Goal: Task Accomplishment & Management: Use online tool/utility

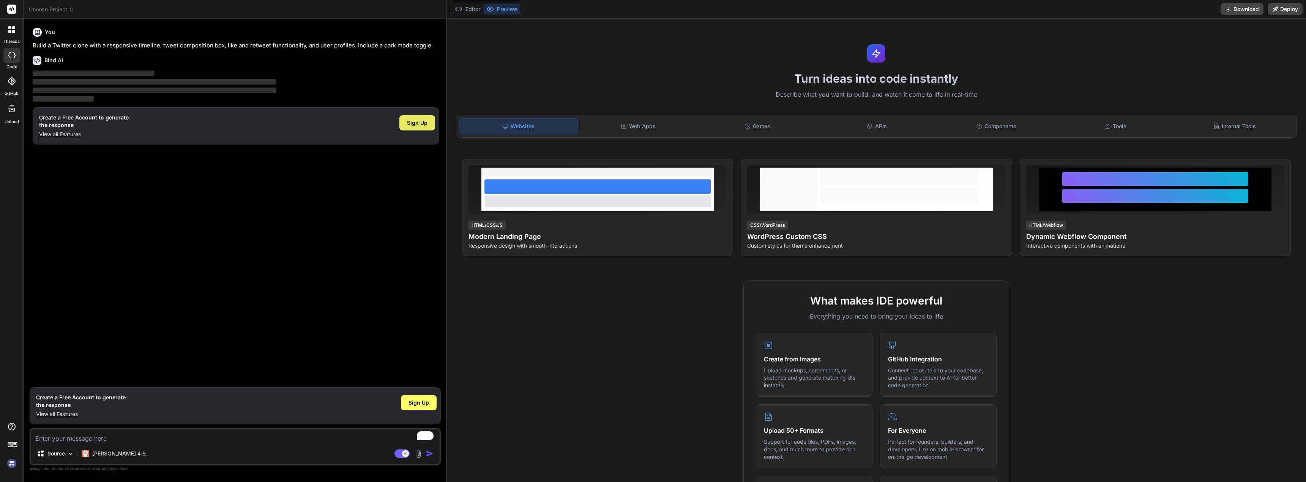
click at [413, 122] on span "Sign Up" at bounding box center [417, 123] width 20 height 8
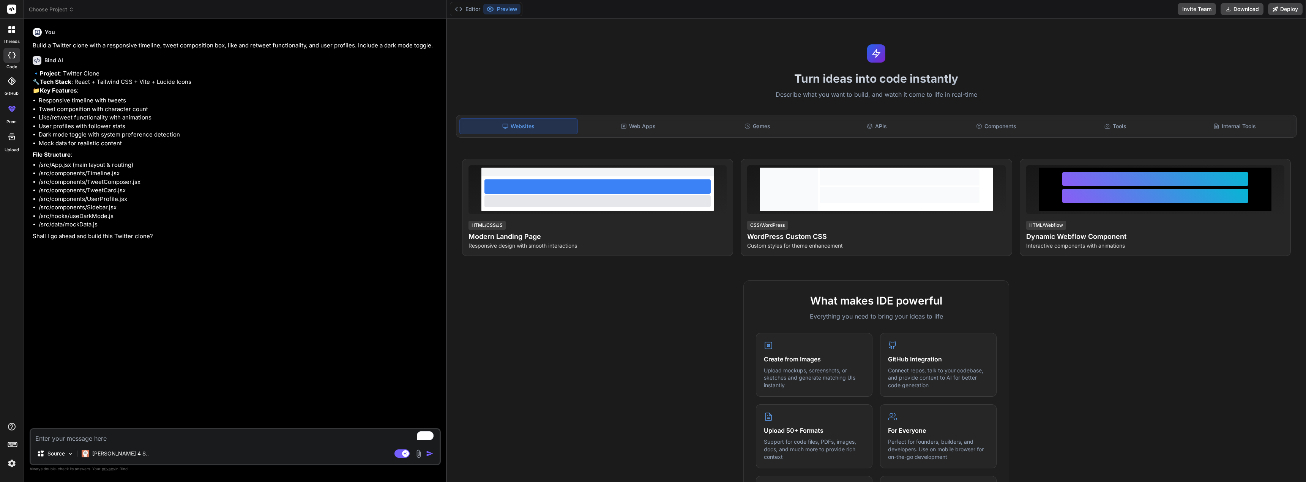
click at [90, 439] on textarea "To enrich screen reader interactions, please activate Accessibility in Grammarl…" at bounding box center [235, 437] width 409 height 14
type textarea "x"
type textarea "y"
type textarea "x"
type textarea "ye"
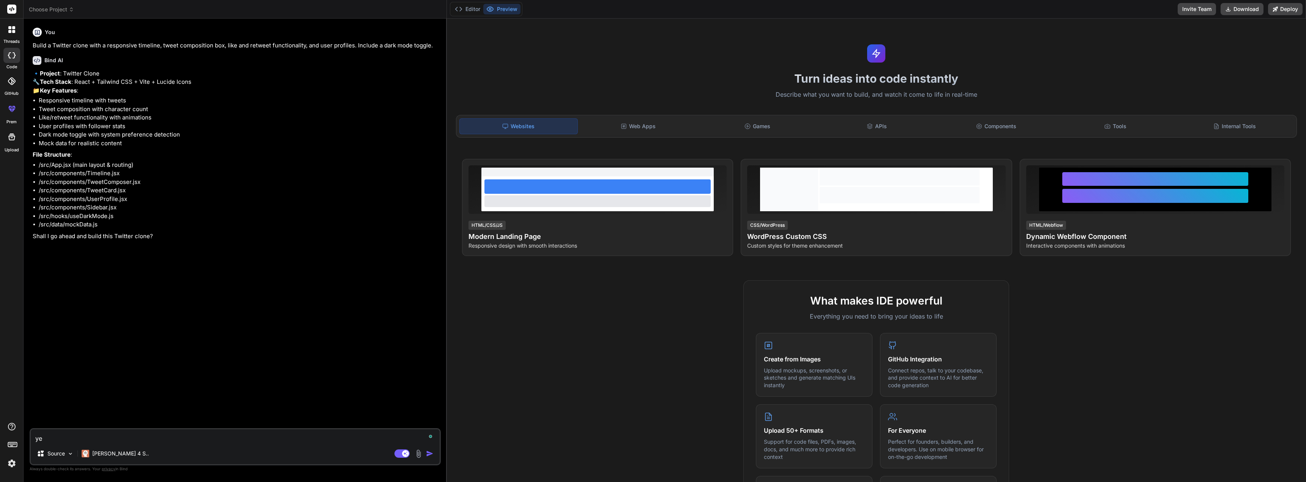
type textarea "x"
type textarea "yes"
type textarea "x"
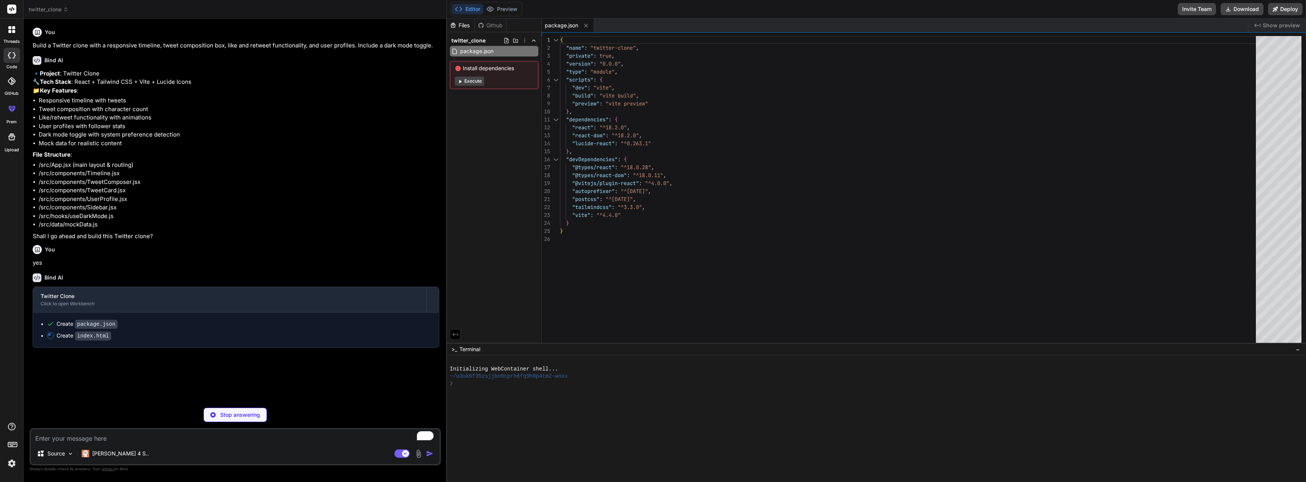
type textarea "x"
type textarea "<script type="module" src="/src/main.jsx"></script> </body> </html>"
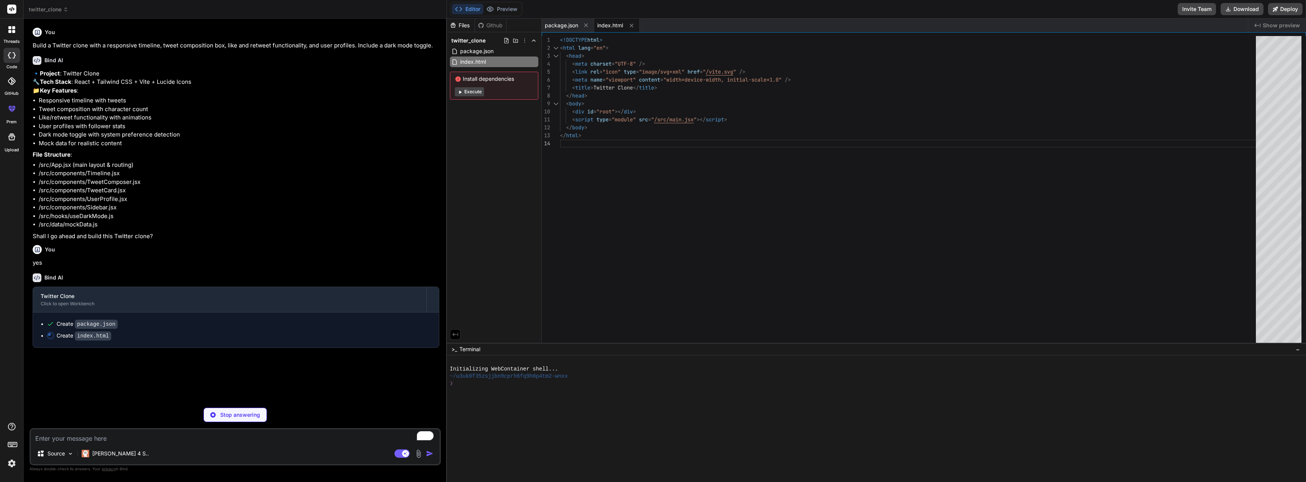
type textarea "x"
type textarea "import { defineConfig } from 'vite' import react from '@vitejs/plugin-react' ex…"
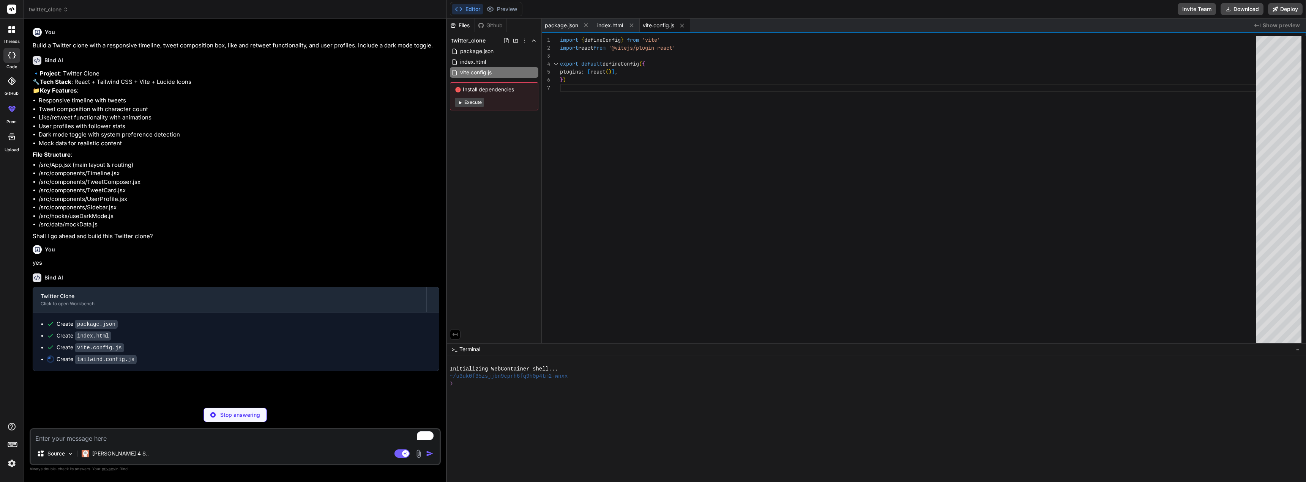
type textarea "x"
type textarea "plugins: [], }"
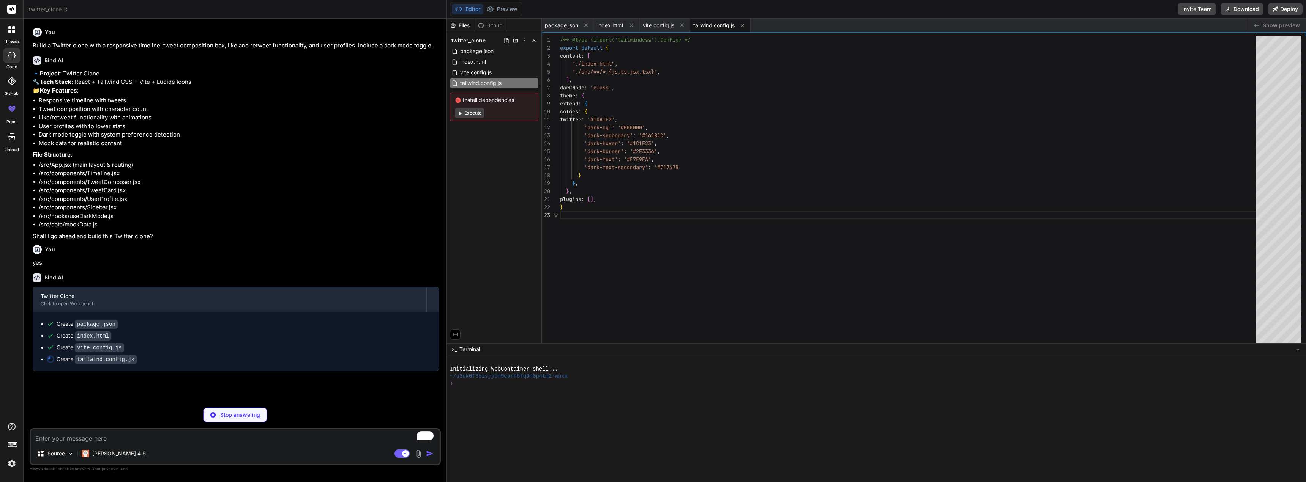
type textarea "x"
type textarea "export default { plugins: { tailwindcss: {}, autoprefixer: {}, }, }"
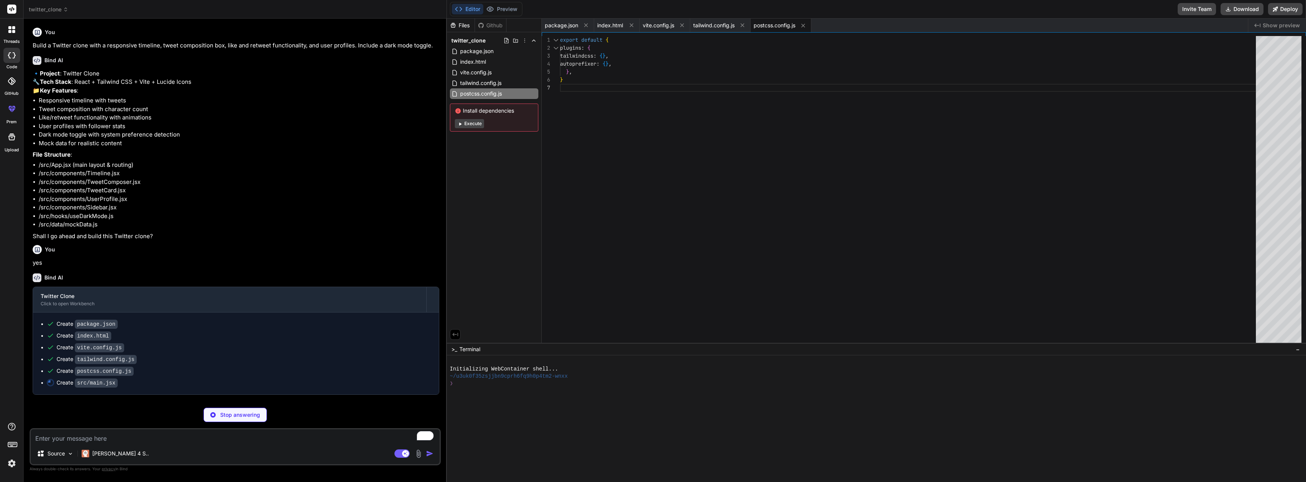
type textarea "x"
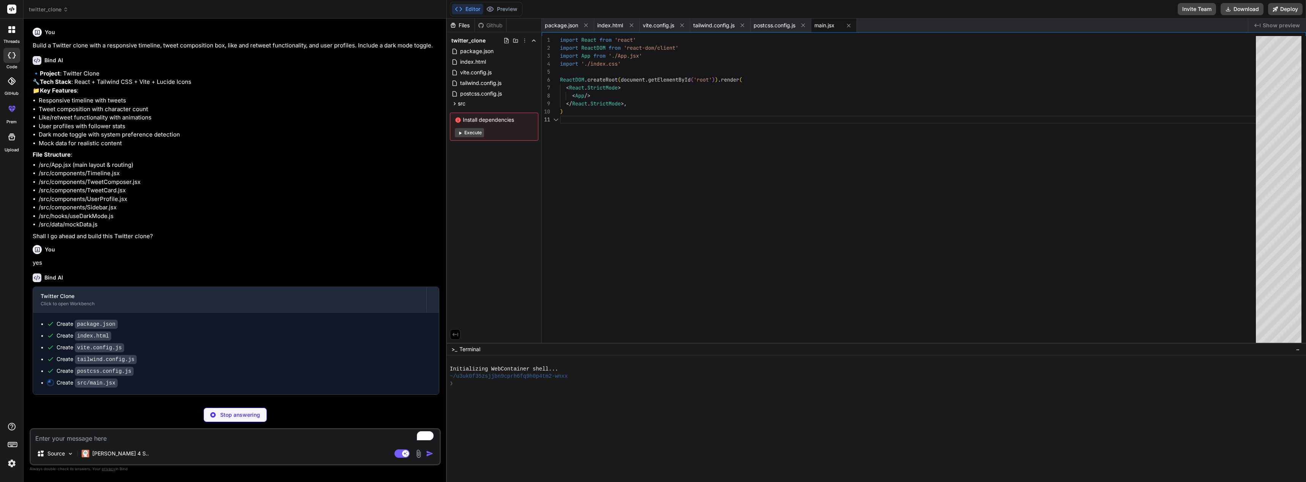
type textarea "x"
type textarea "@tailwind base; @tailwind components; @tailwind utilities;"
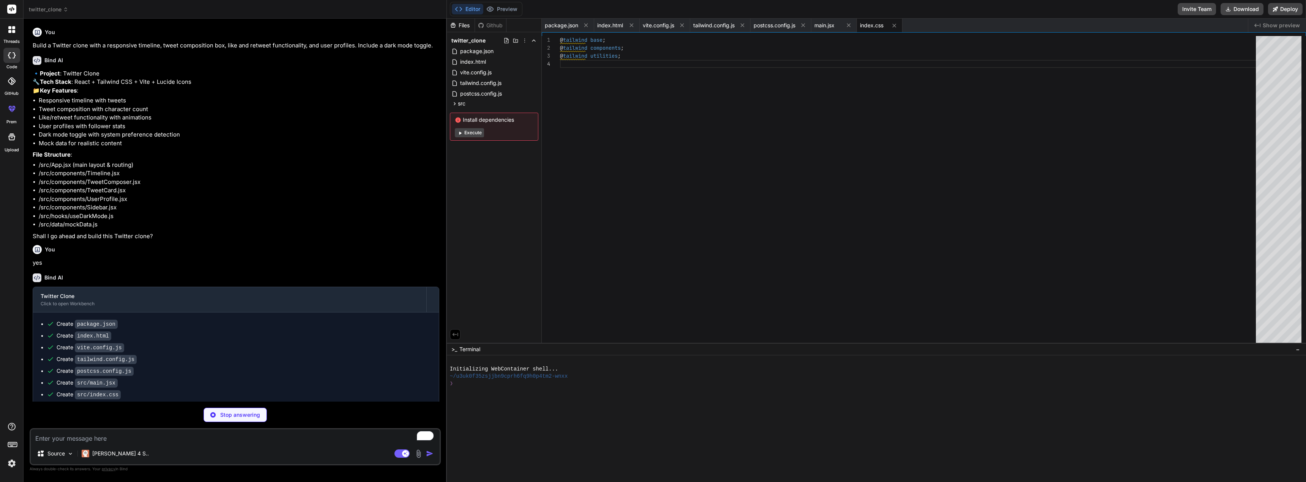
type textarea "x"
type textarea "} }, [isDark]); const toggleDarkMode = () => setIsDark(!isDark); return { isDar…"
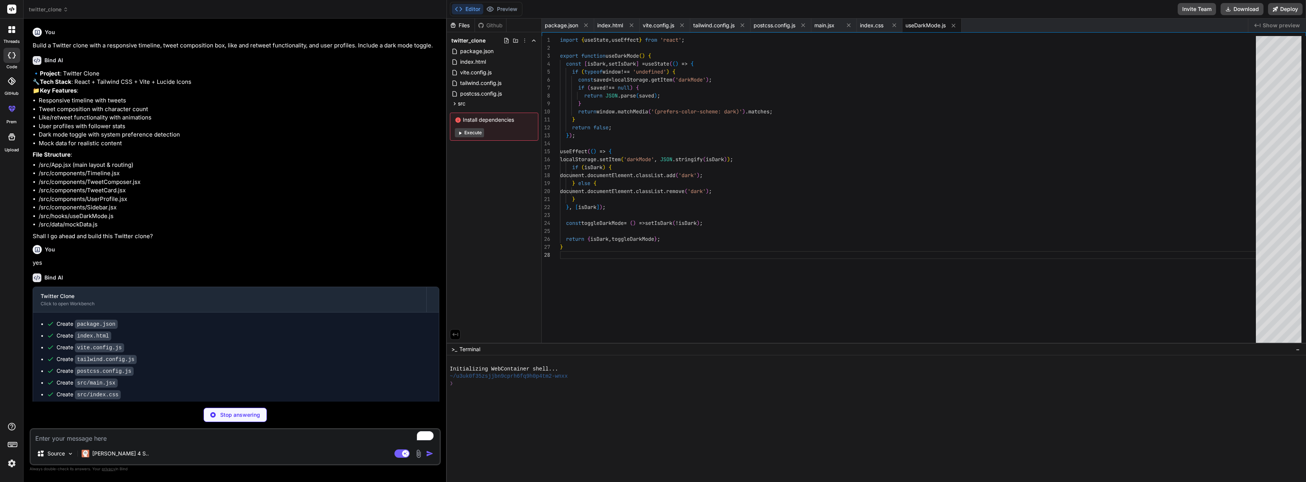
click at [471, 134] on button "Execute" at bounding box center [469, 132] width 29 height 9
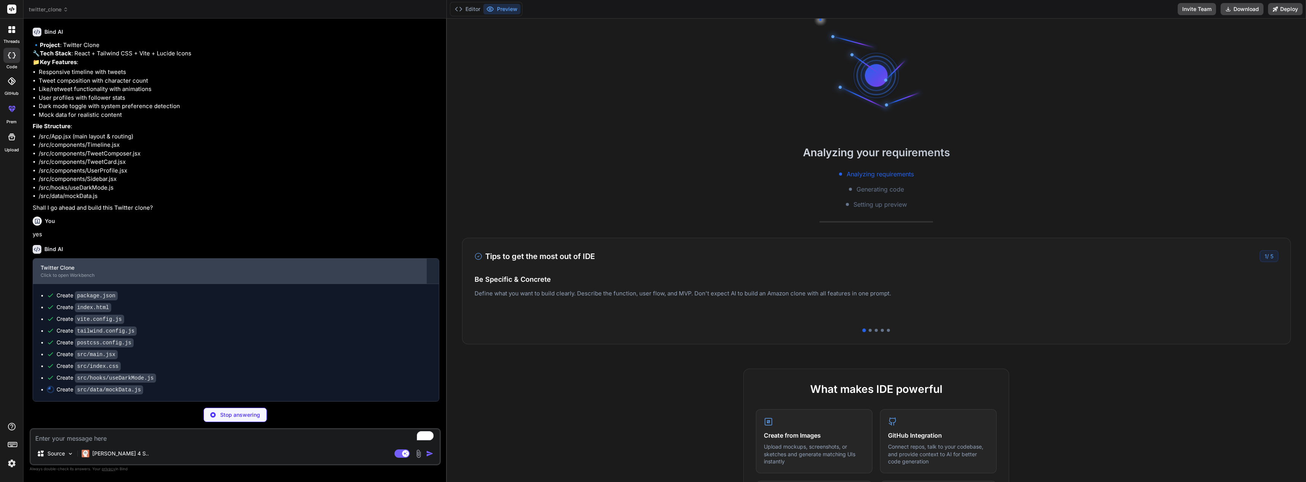
scroll to position [46, 0]
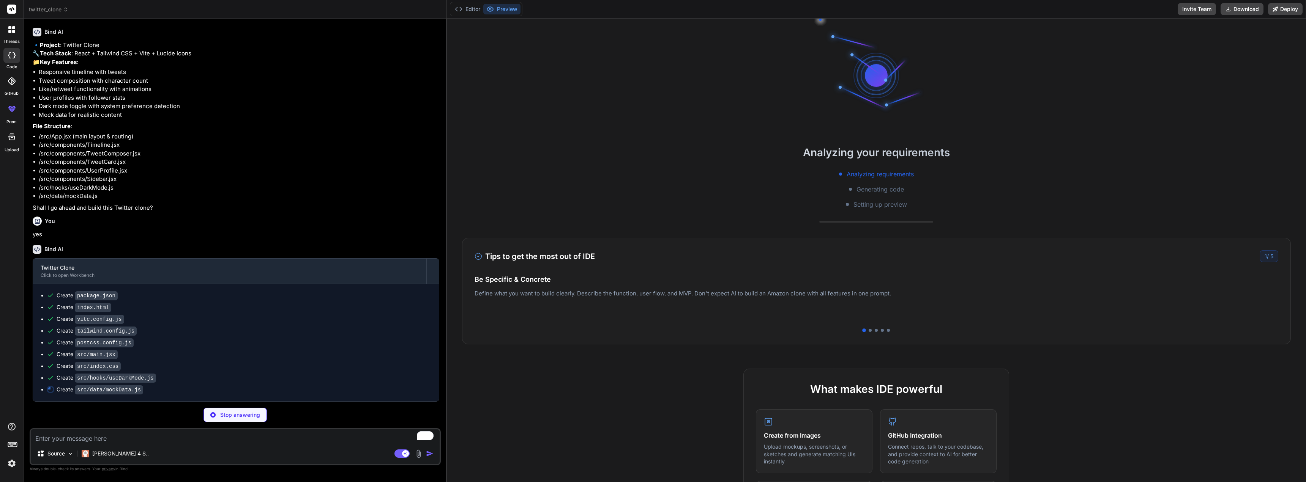
type textarea "x"
type textarea "} ];"
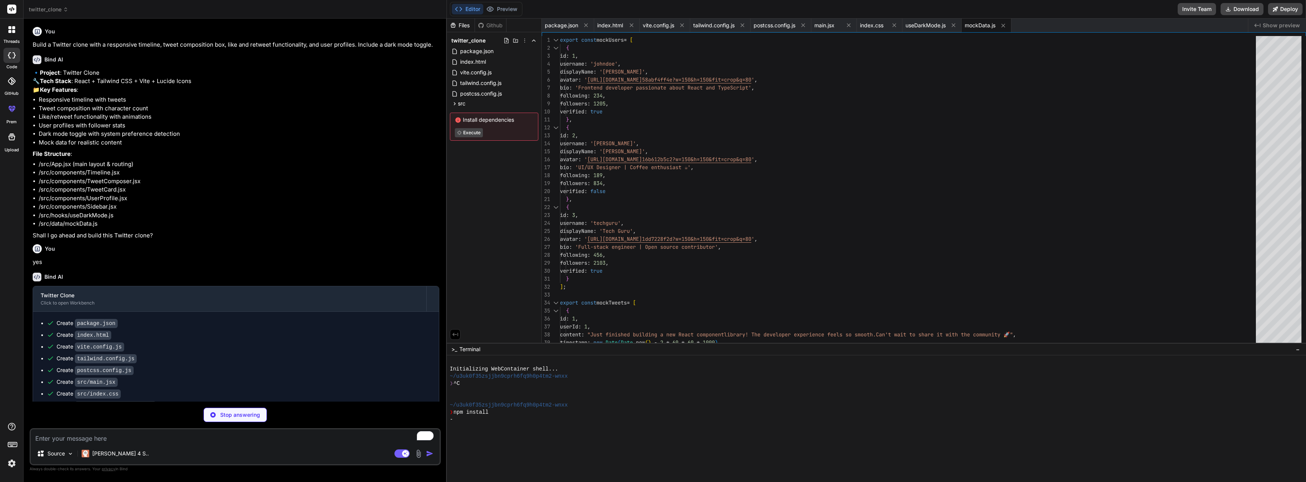
scroll to position [0, 0]
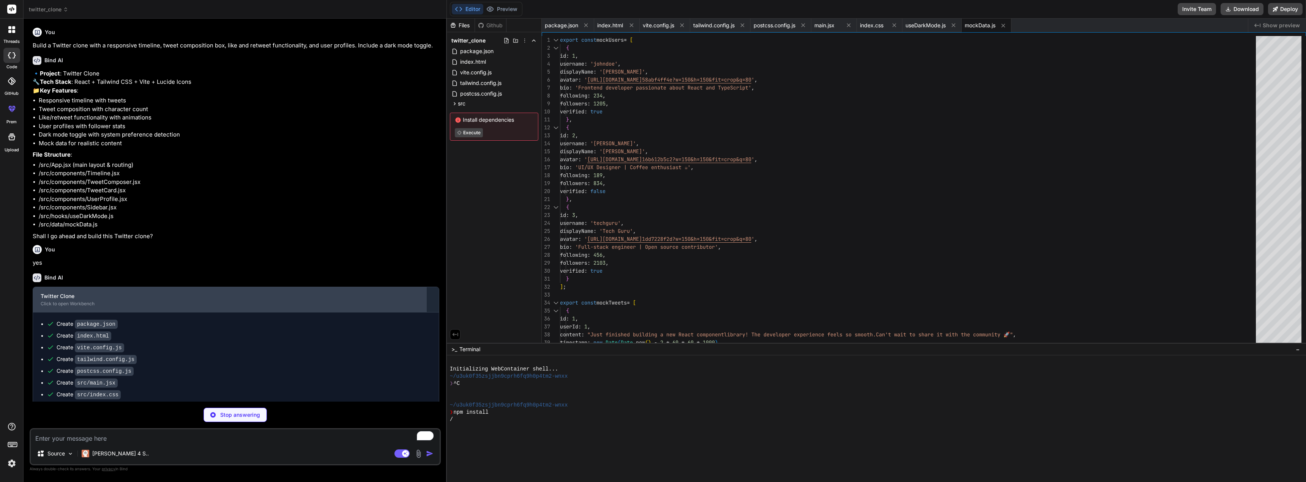
type textarea "x"
type textarea "<MoreHorizontal size={20} className="text-gray-500 dark:text-dark-text-secondar…"
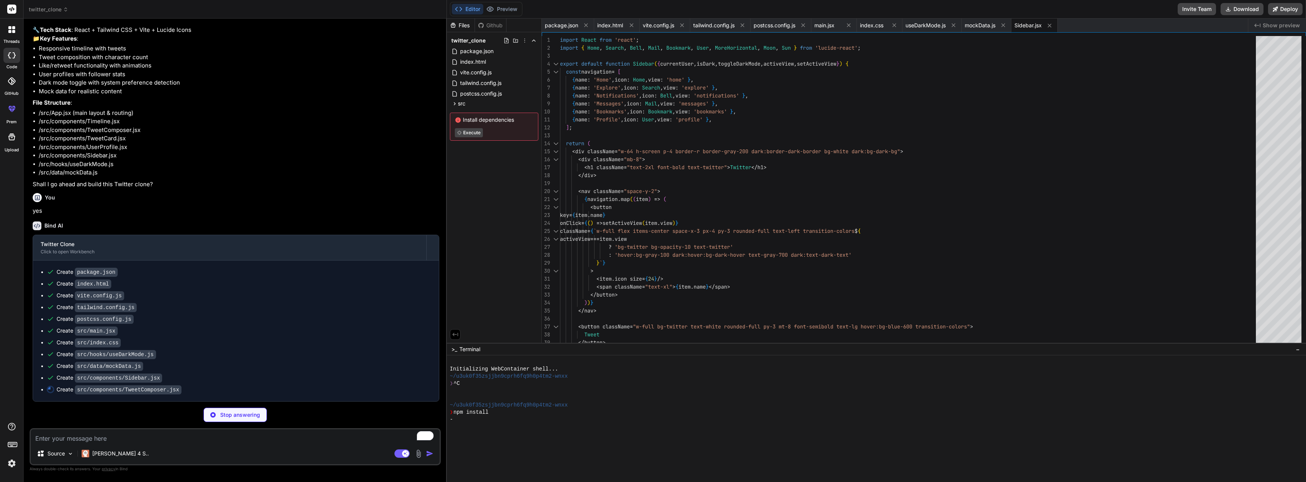
scroll to position [69, 0]
type textarea "x"
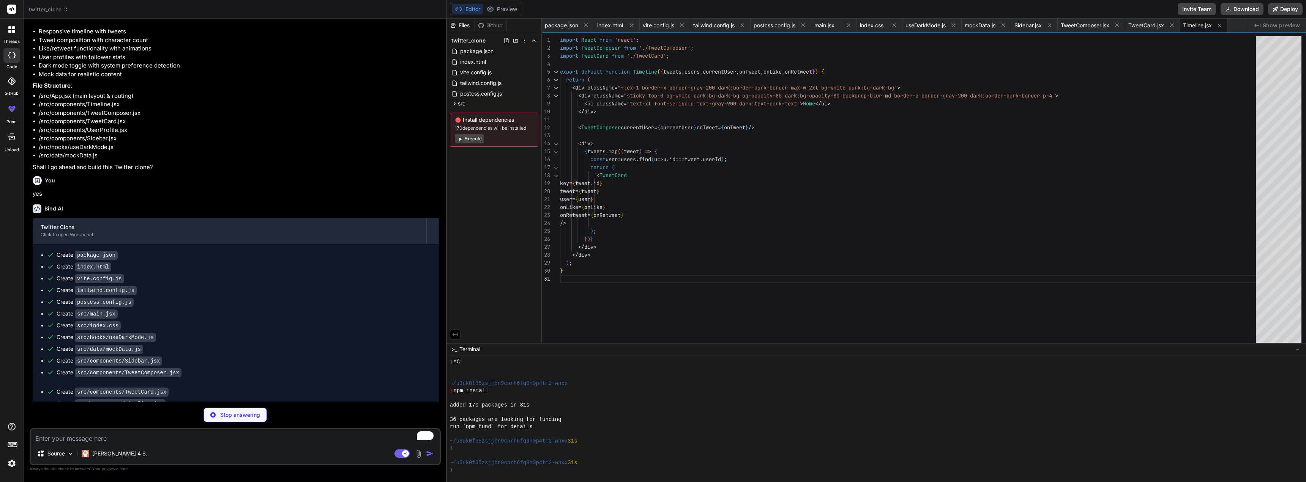
scroll to position [22, 0]
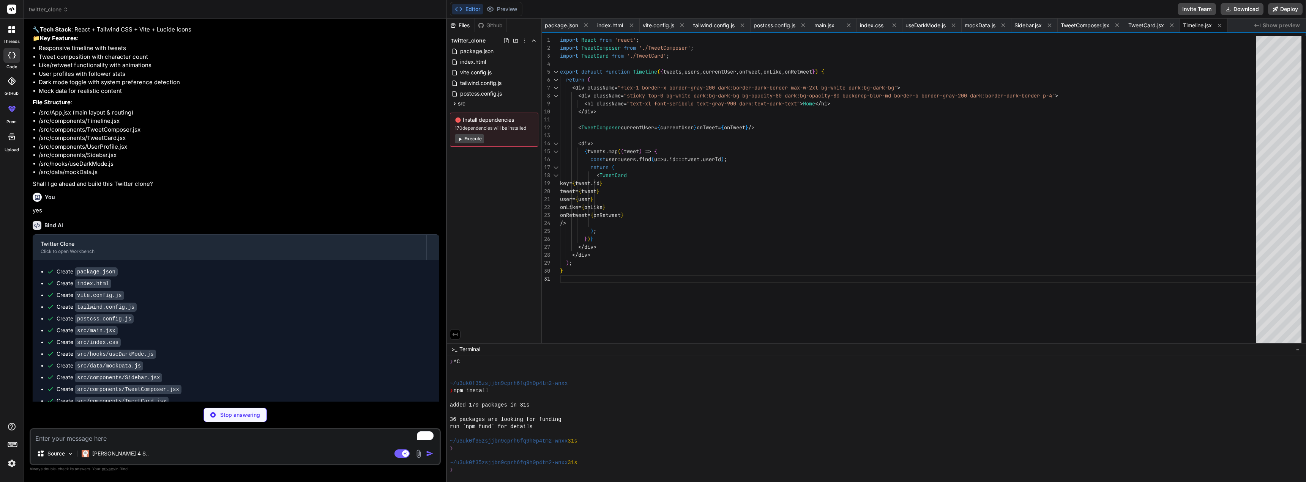
type textarea "x"
type textarea "onLike={onLike} onRetweet={onRetweet} /> ))} </div> </div> ); }"
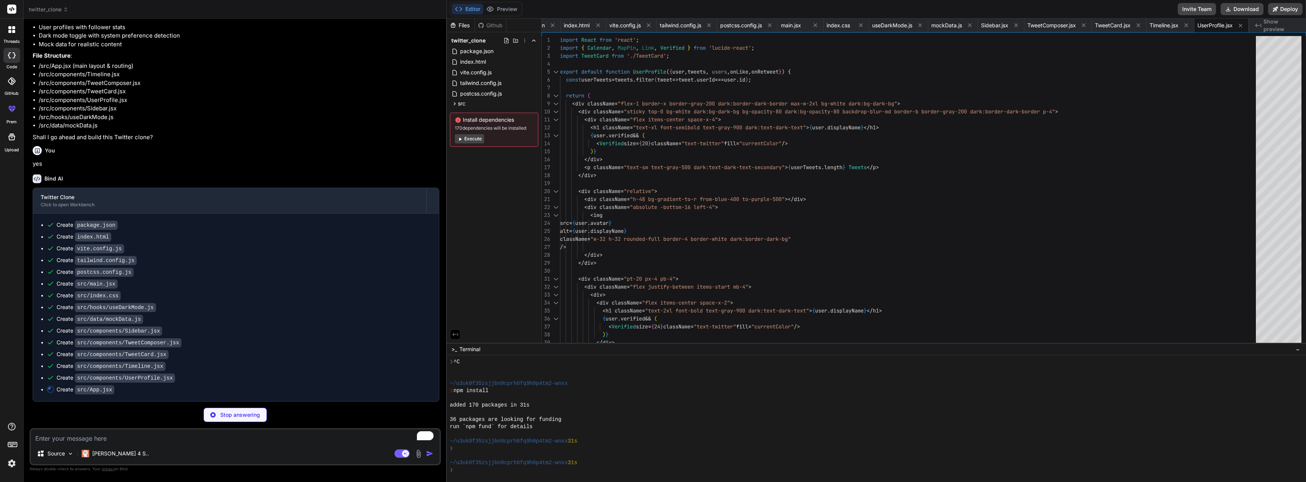
scroll to position [116, 0]
type textarea "x"
type textarea "</aside> </div> </div> ); } export default App;"
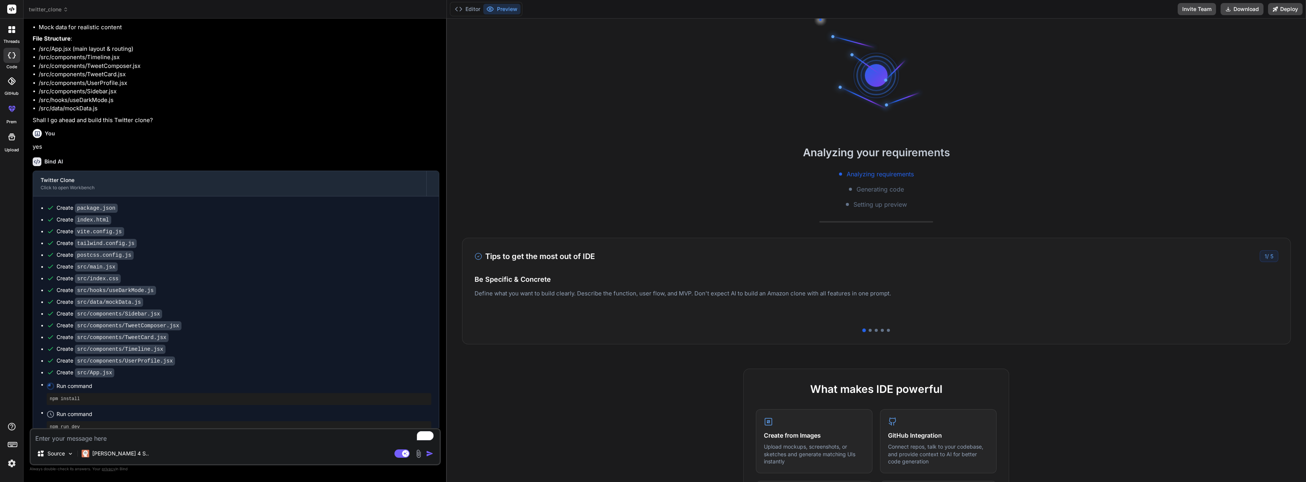
scroll to position [108, 0]
type textarea "x"
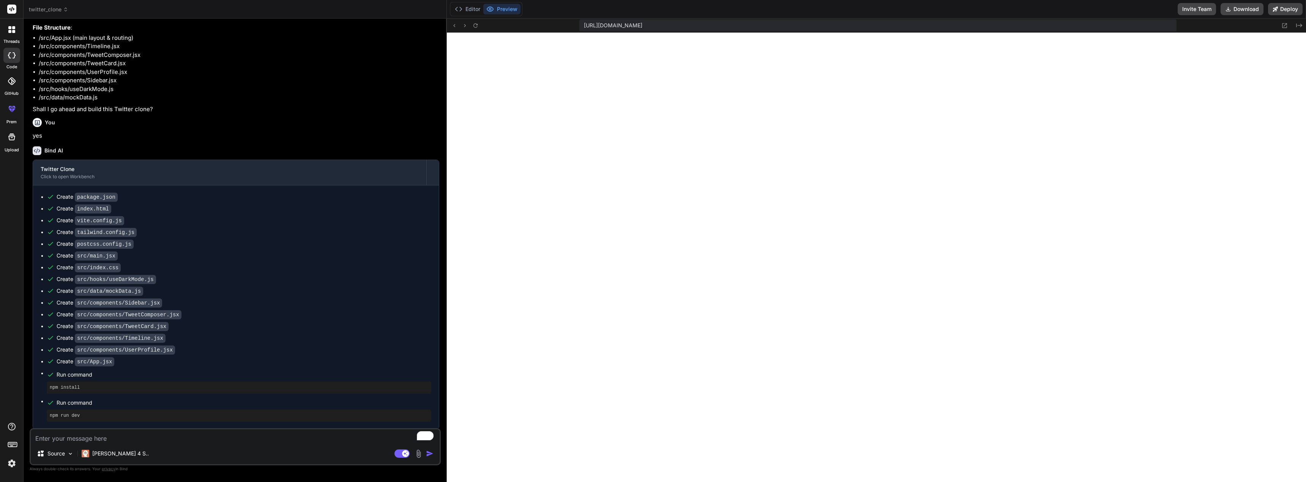
scroll to position [146, 0]
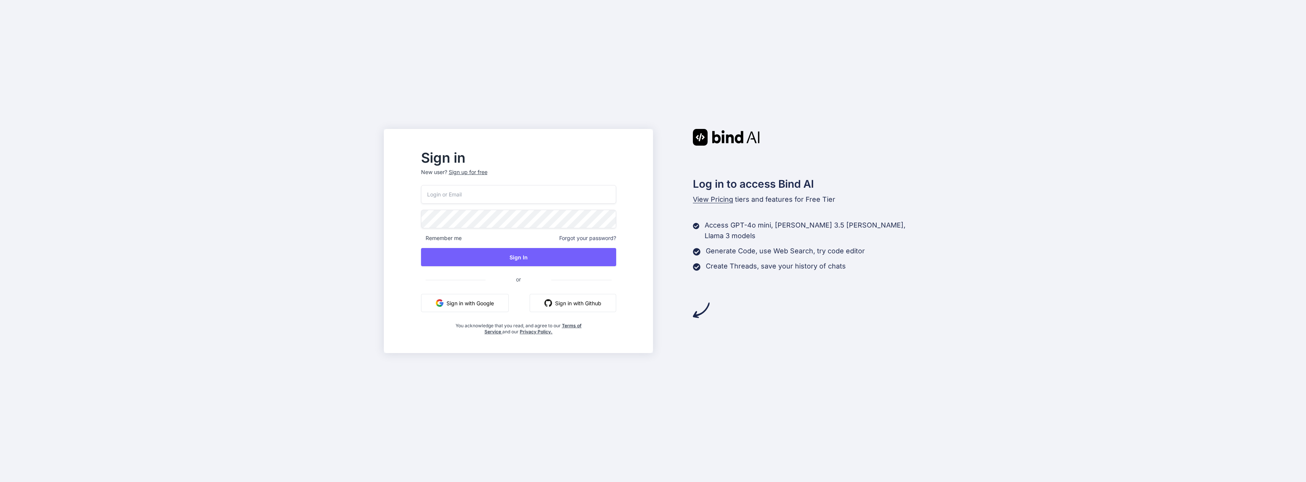
click at [474, 302] on button "Sign in with Google" at bounding box center [465, 303] width 88 height 18
